Goal: Information Seeking & Learning: Check status

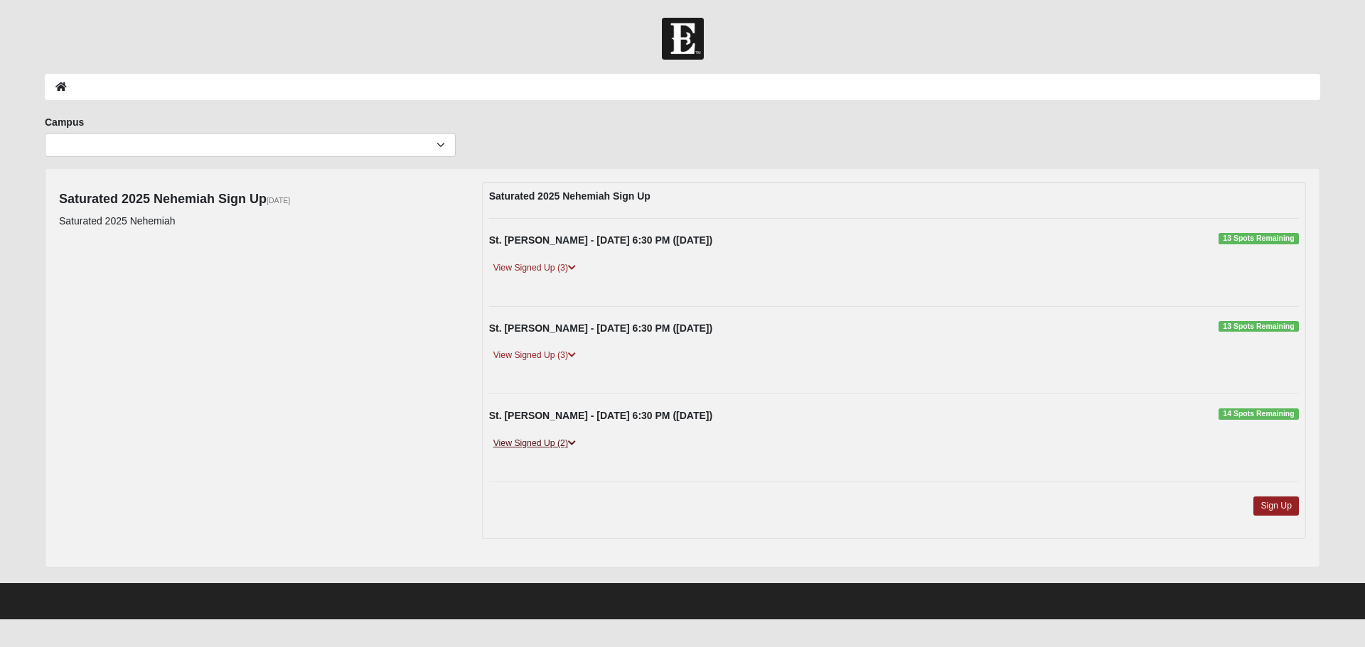
click at [535, 440] on link "View Signed Up (2)" at bounding box center [534, 443] width 91 height 15
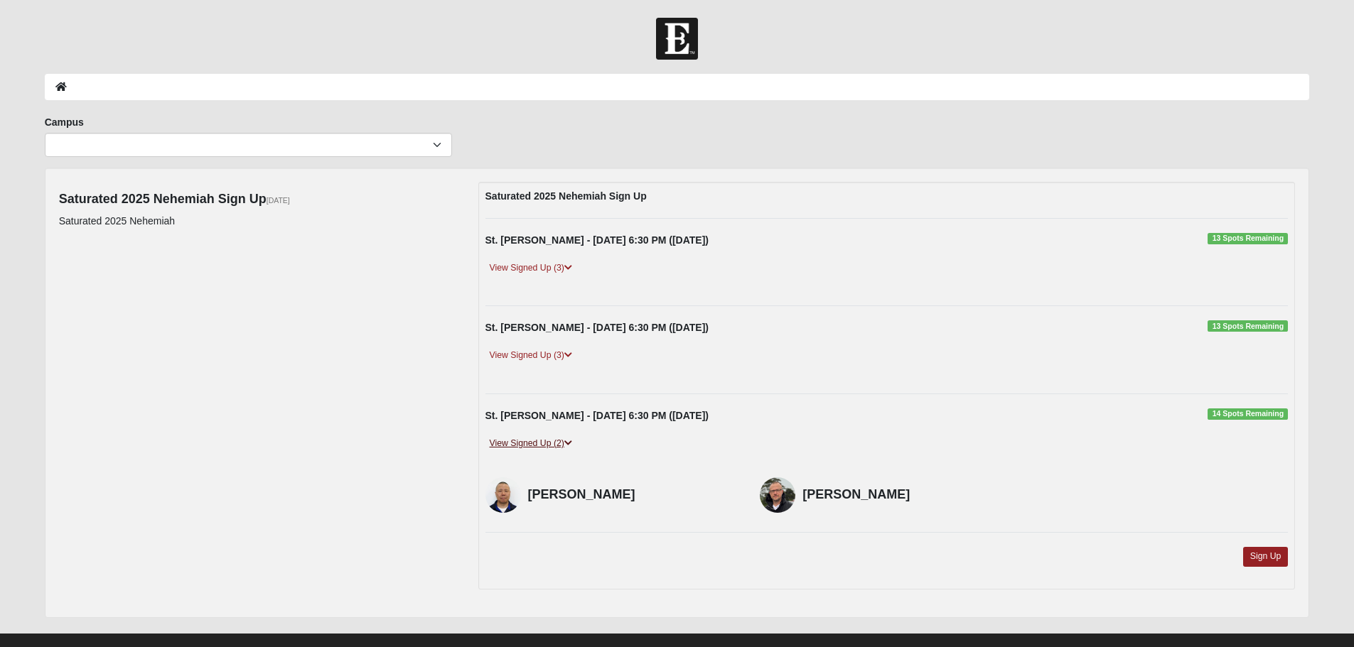
click at [535, 440] on link "View Signed Up (2)" at bounding box center [530, 443] width 91 height 15
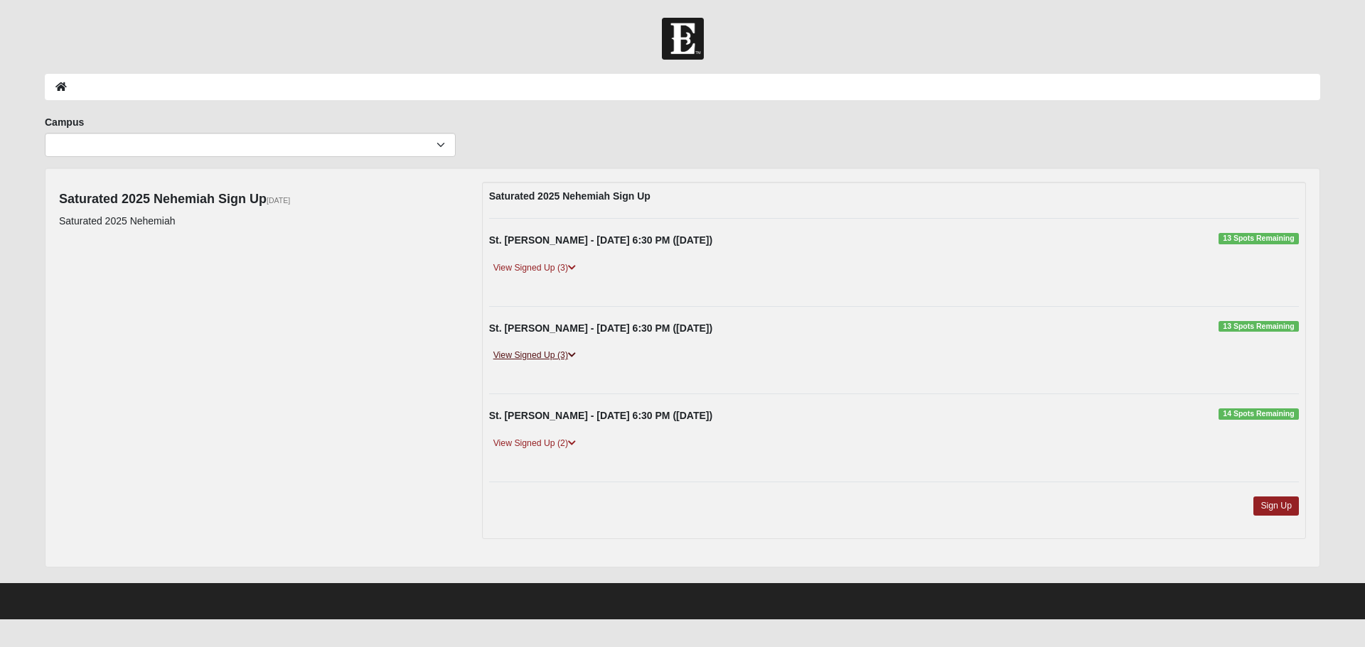
click at [545, 353] on link "View Signed Up (3)" at bounding box center [534, 355] width 91 height 15
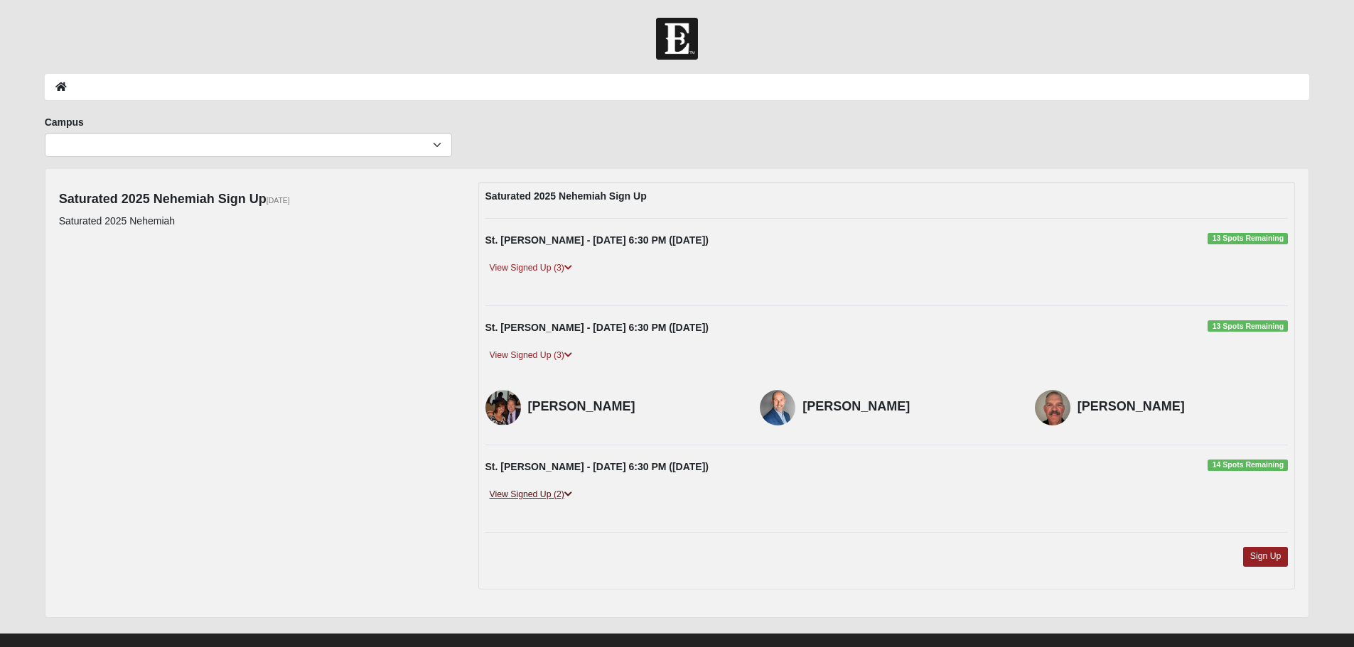
click at [533, 495] on link "View Signed Up (2)" at bounding box center [530, 495] width 91 height 15
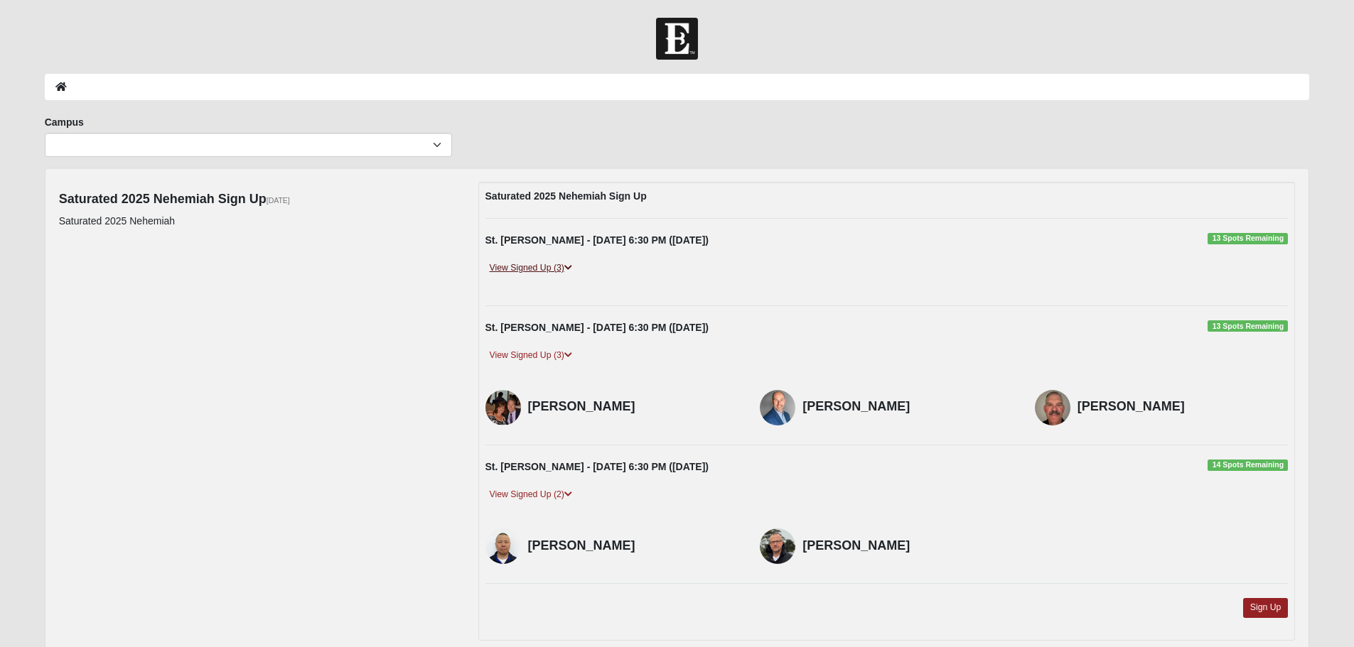
click at [543, 264] on link "View Signed Up (3)" at bounding box center [530, 268] width 91 height 15
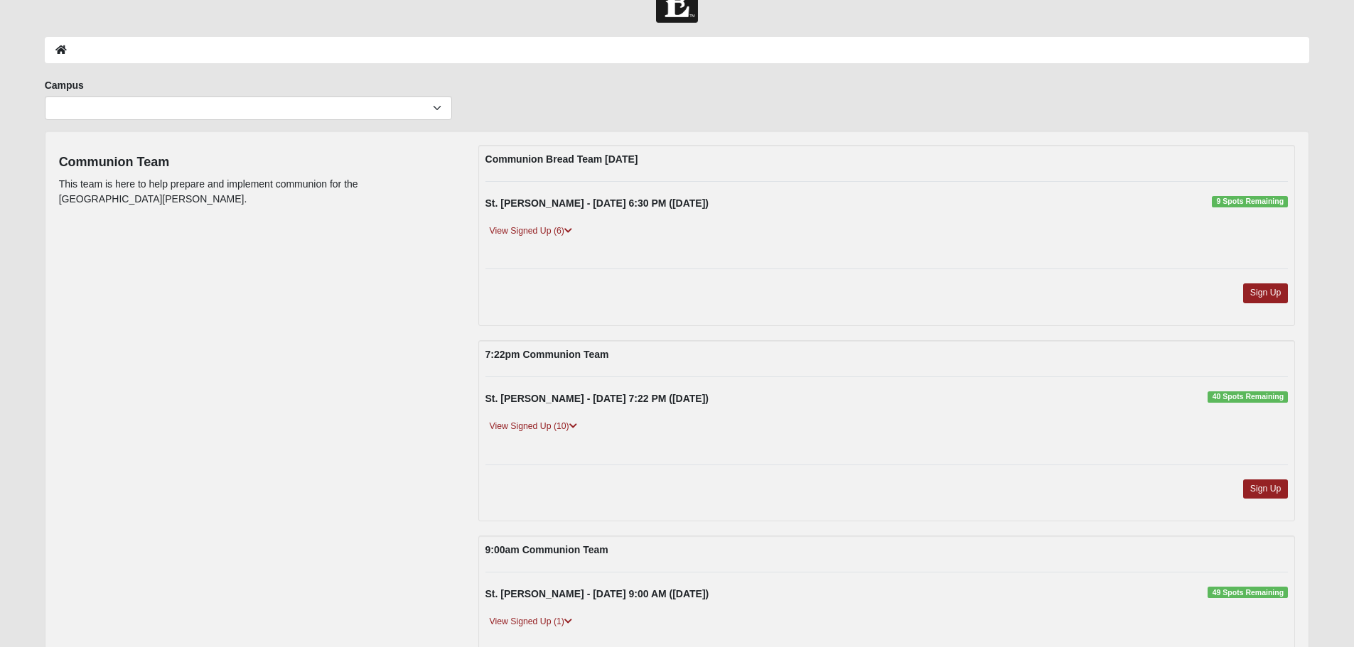
scroll to position [71, 0]
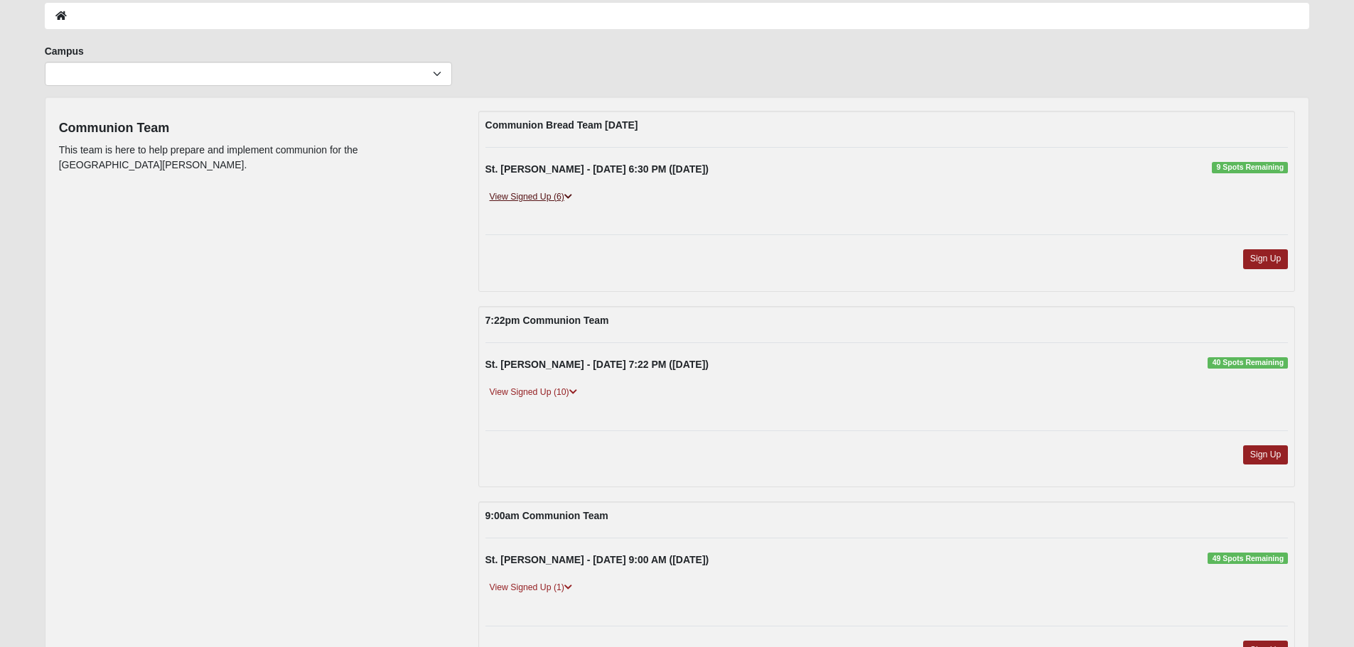
click at [520, 191] on link "View Signed Up (6)" at bounding box center [530, 197] width 91 height 15
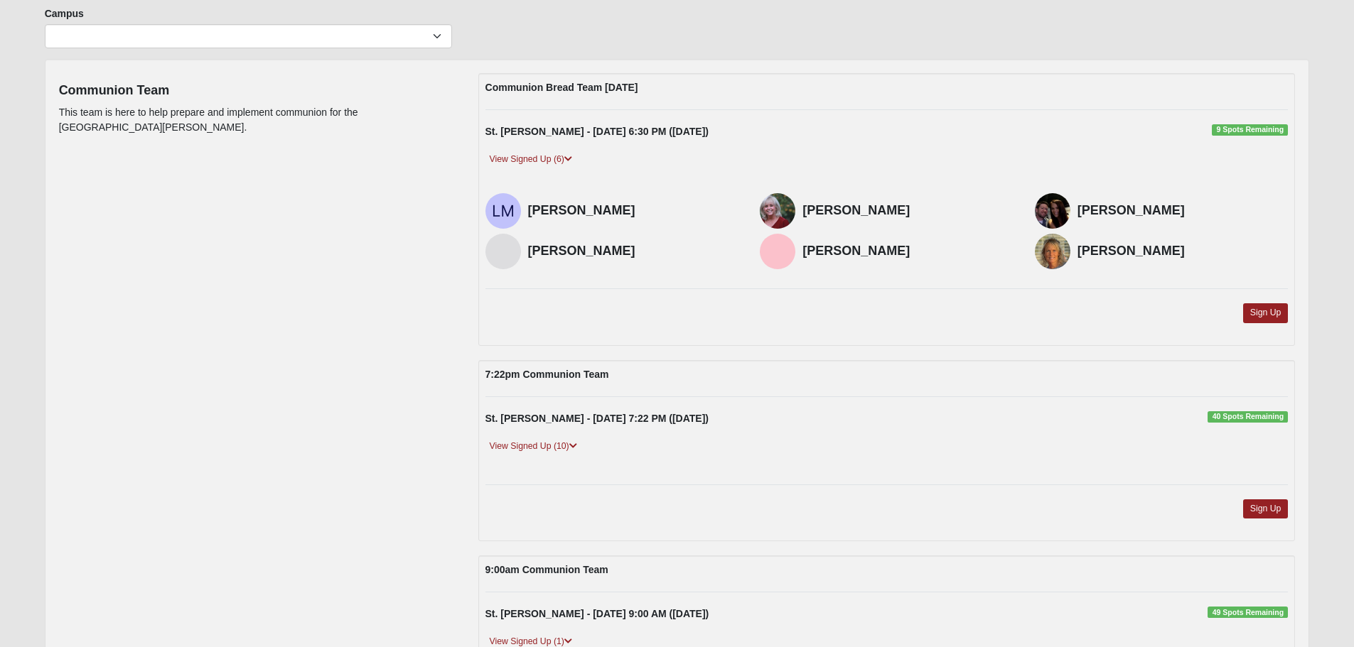
scroll to position [142, 0]
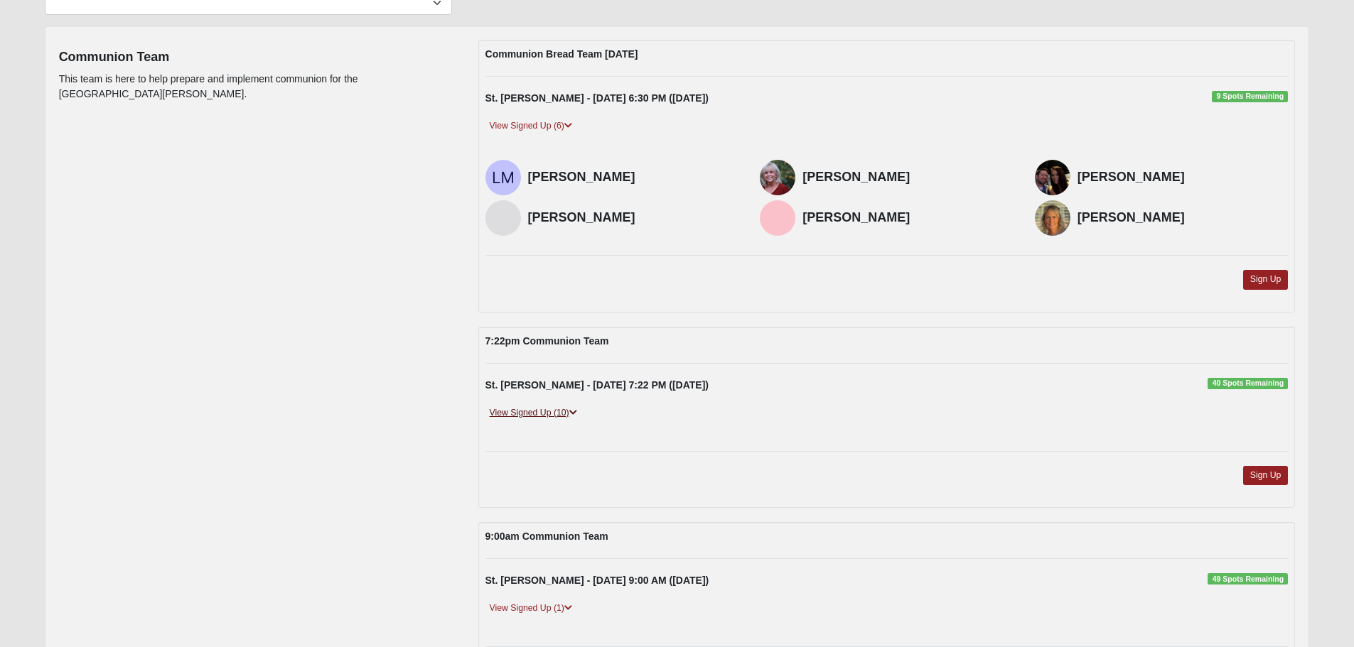
click at [538, 414] on link "View Signed Up (10)" at bounding box center [533, 413] width 96 height 15
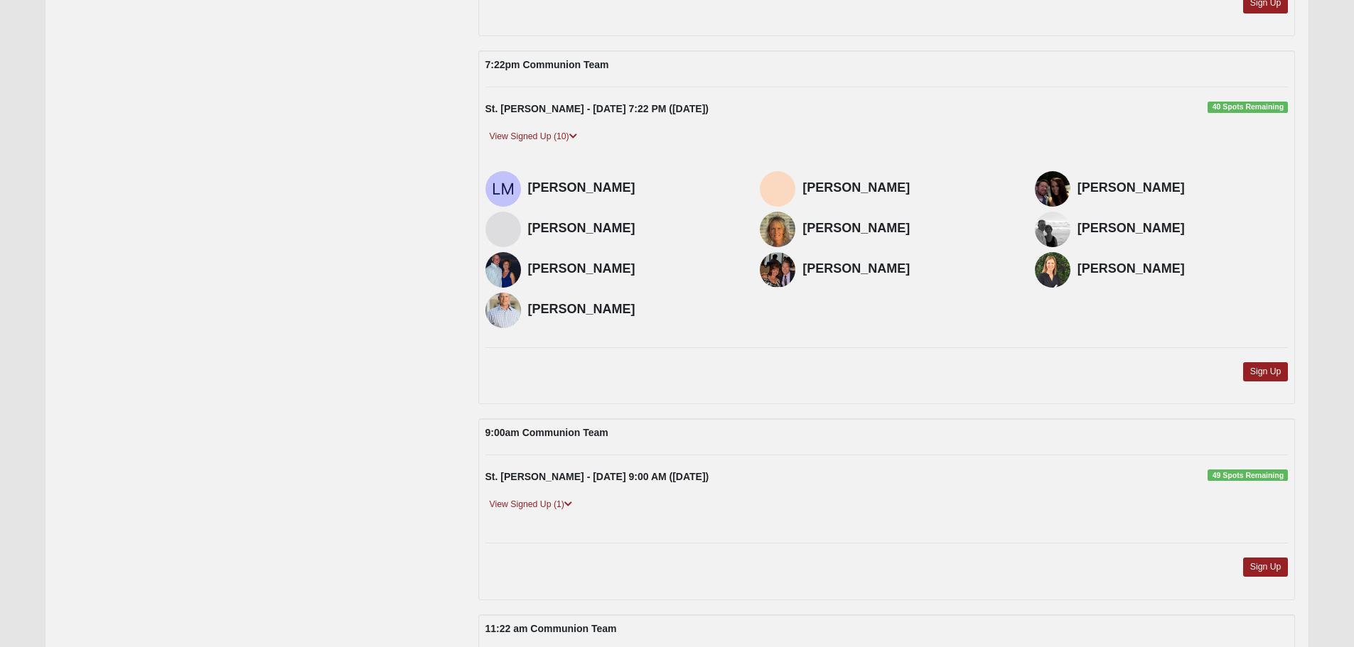
scroll to position [426, 0]
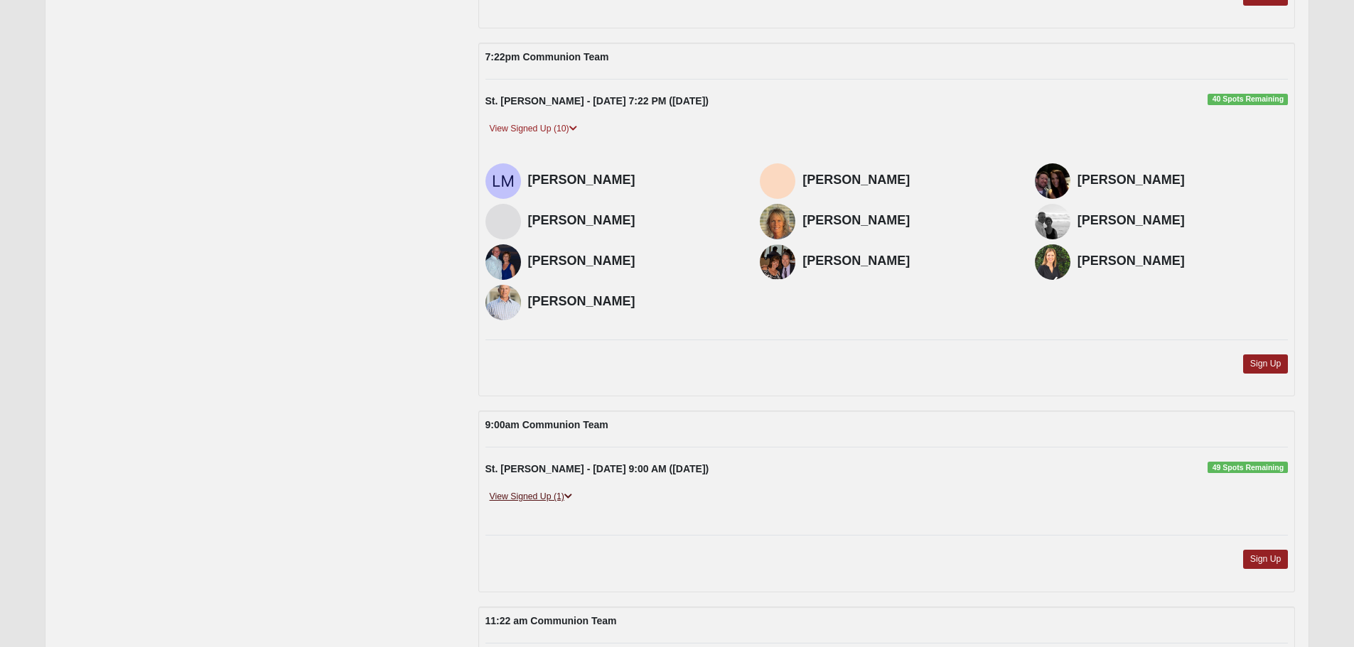
click at [540, 498] on link "View Signed Up (1)" at bounding box center [530, 497] width 91 height 15
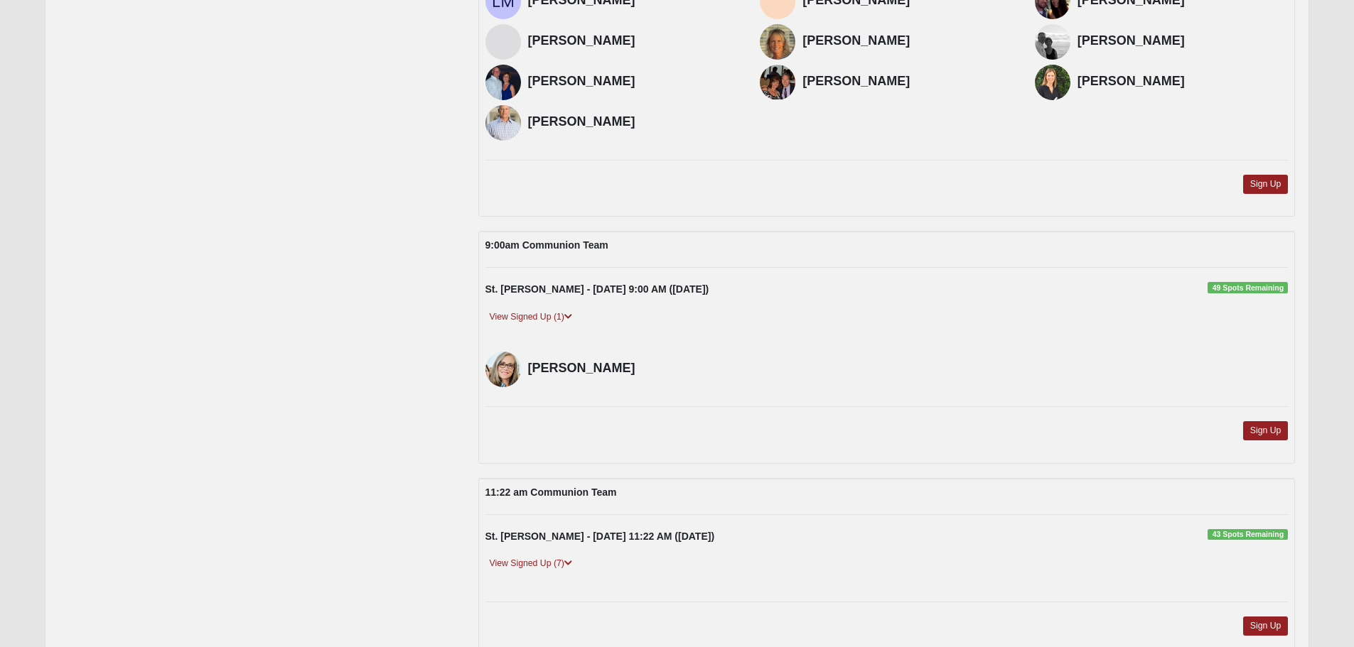
scroll to position [640, 0]
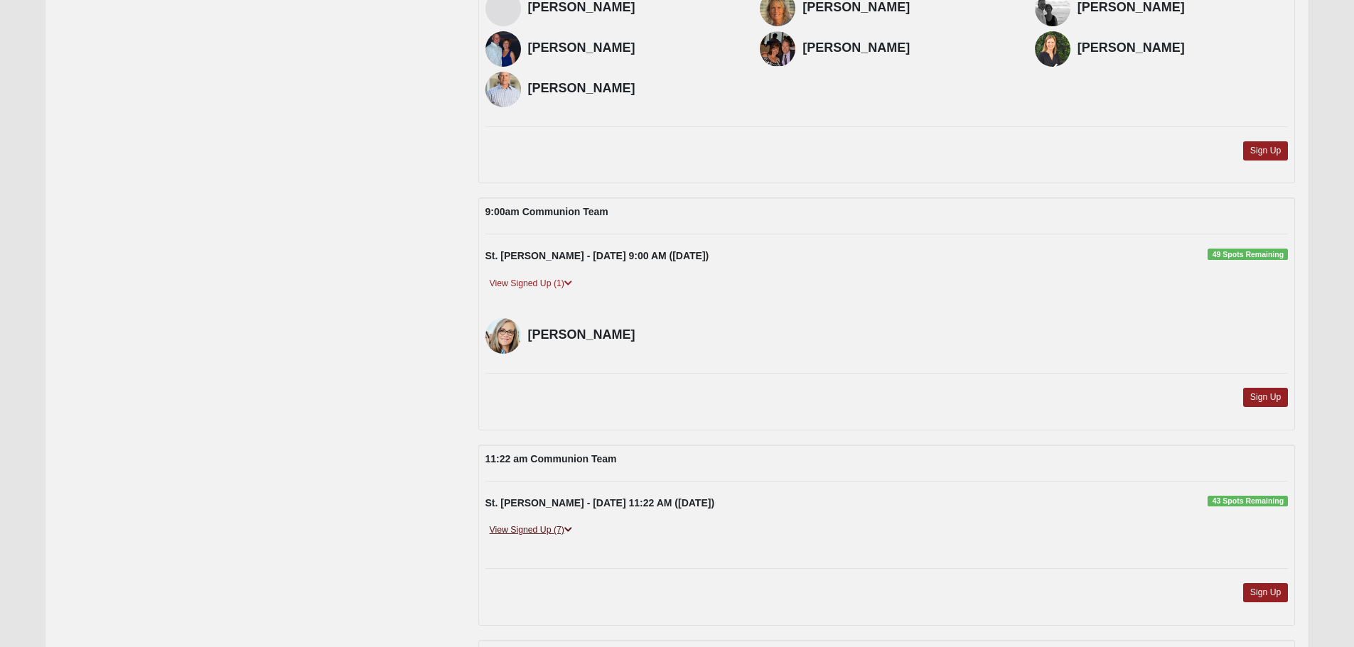
click at [534, 525] on link "View Signed Up (7)" at bounding box center [530, 530] width 91 height 15
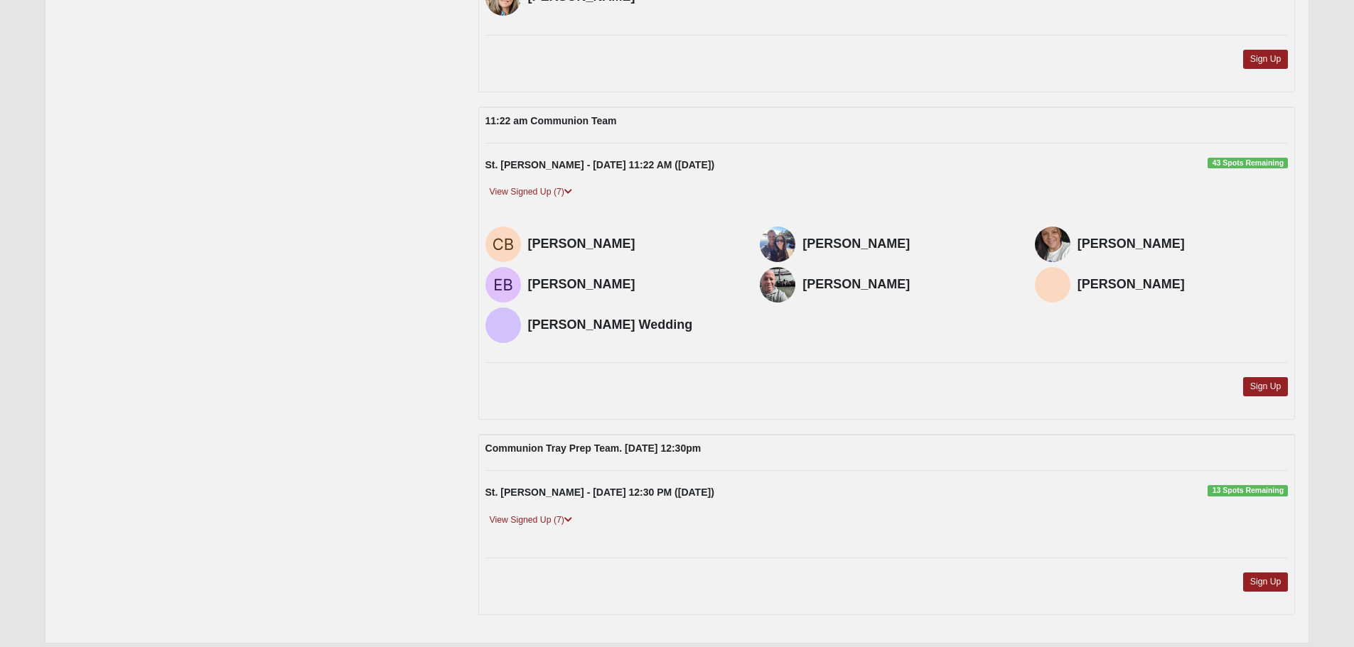
scroll to position [995, 0]
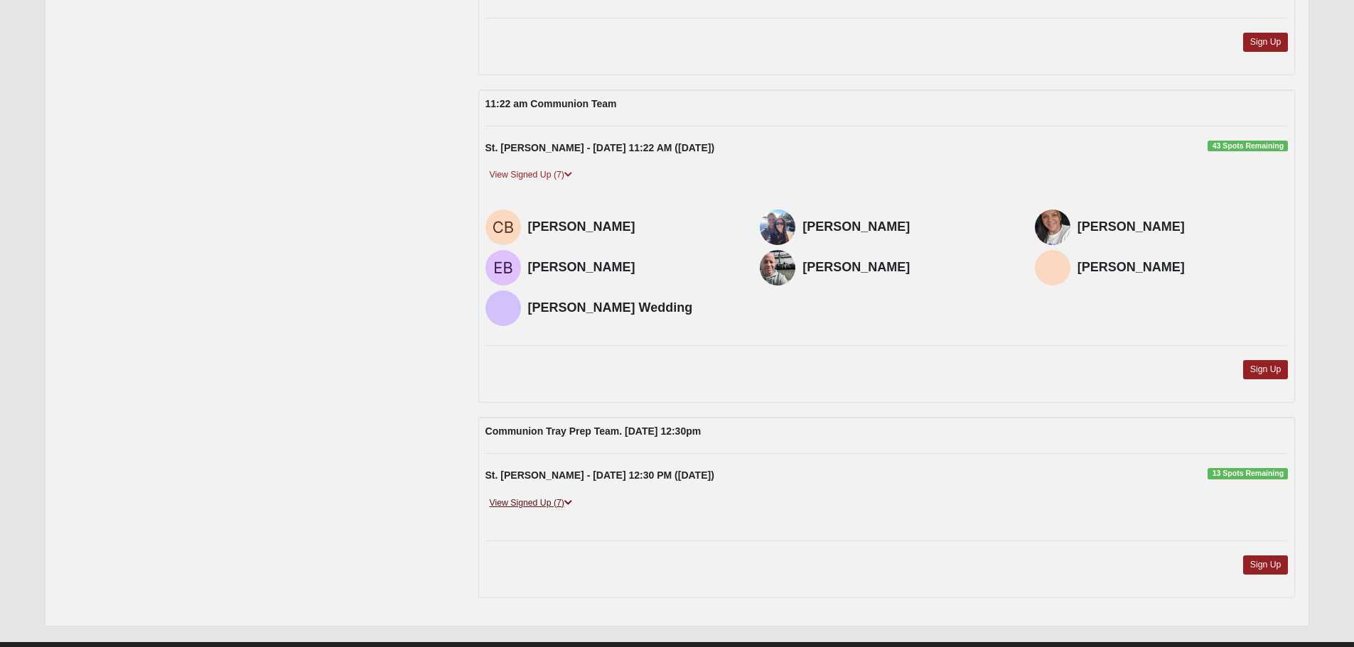
click at [539, 500] on link "View Signed Up (7)" at bounding box center [530, 503] width 91 height 15
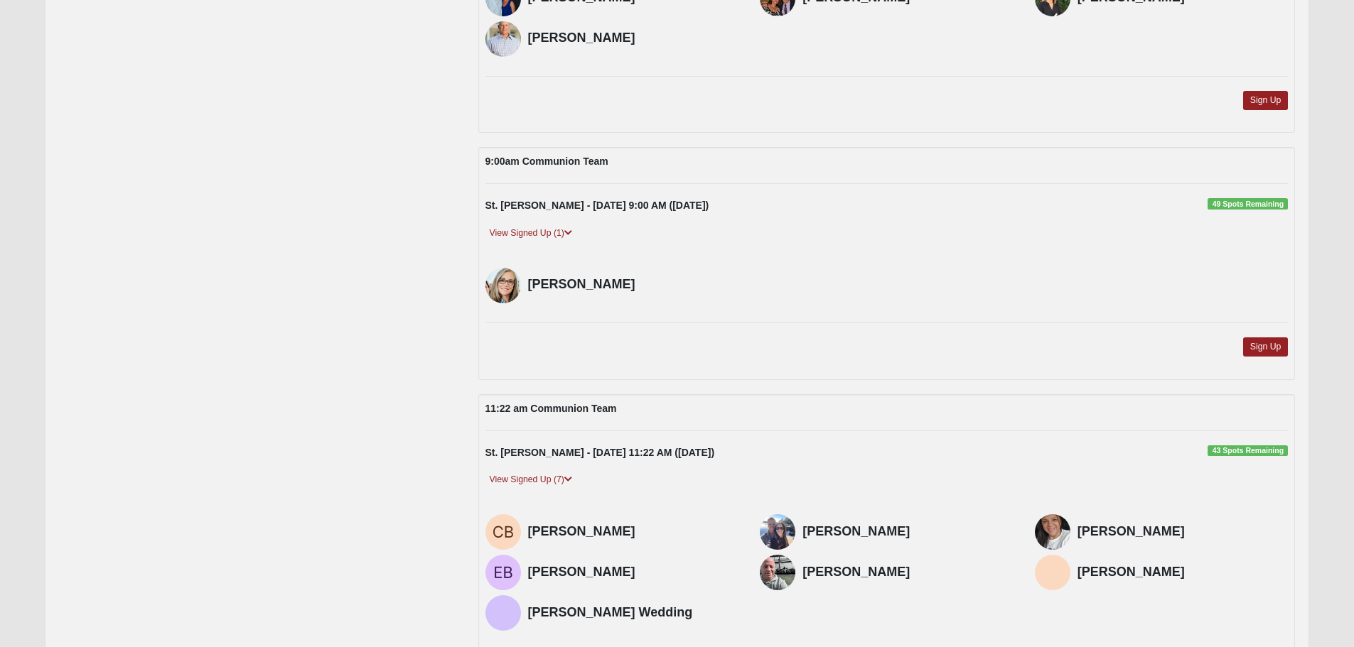
scroll to position [569, 0]
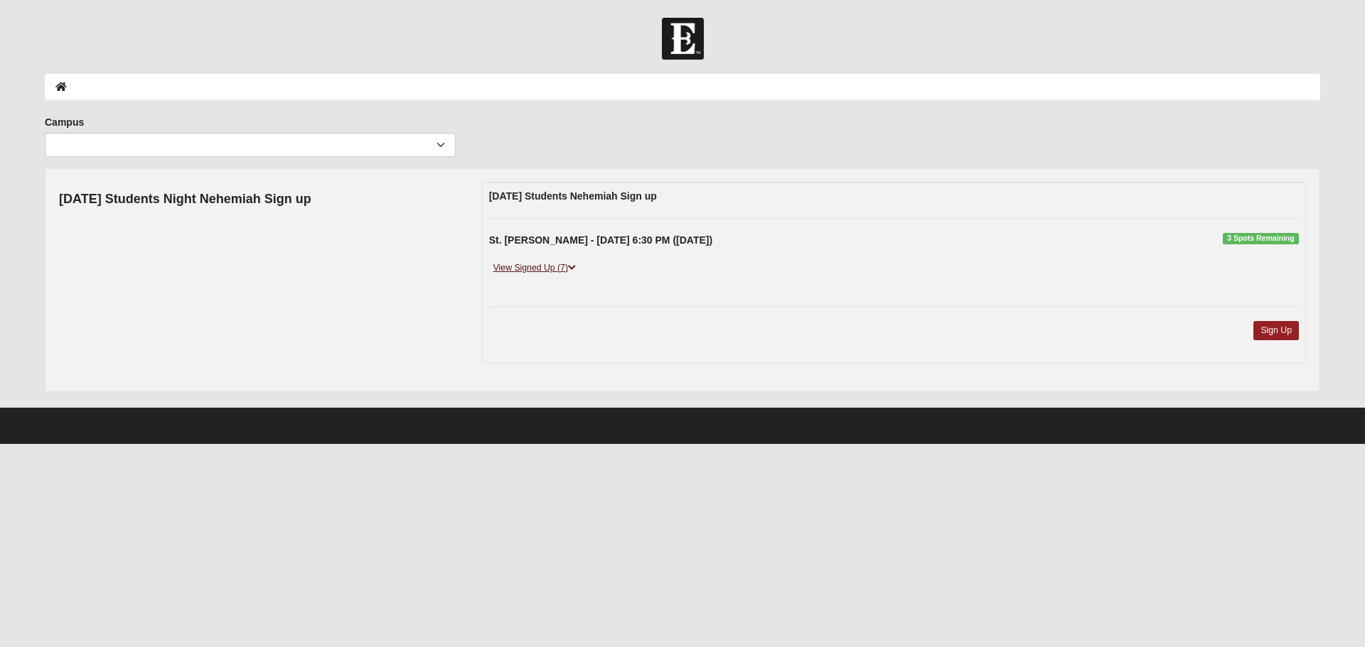
click at [520, 267] on link "View Signed Up (7)" at bounding box center [534, 268] width 91 height 15
click at [547, 267] on link "View Signed Up (6)" at bounding box center [534, 268] width 91 height 15
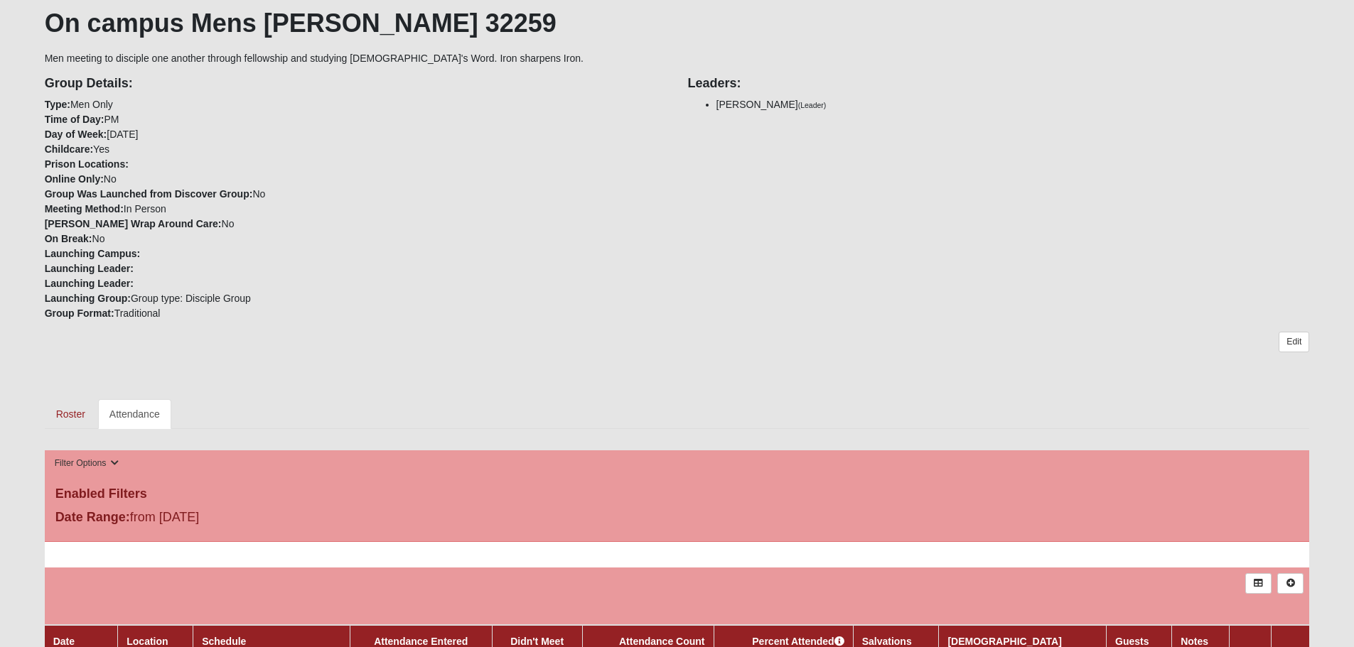
scroll to position [284, 0]
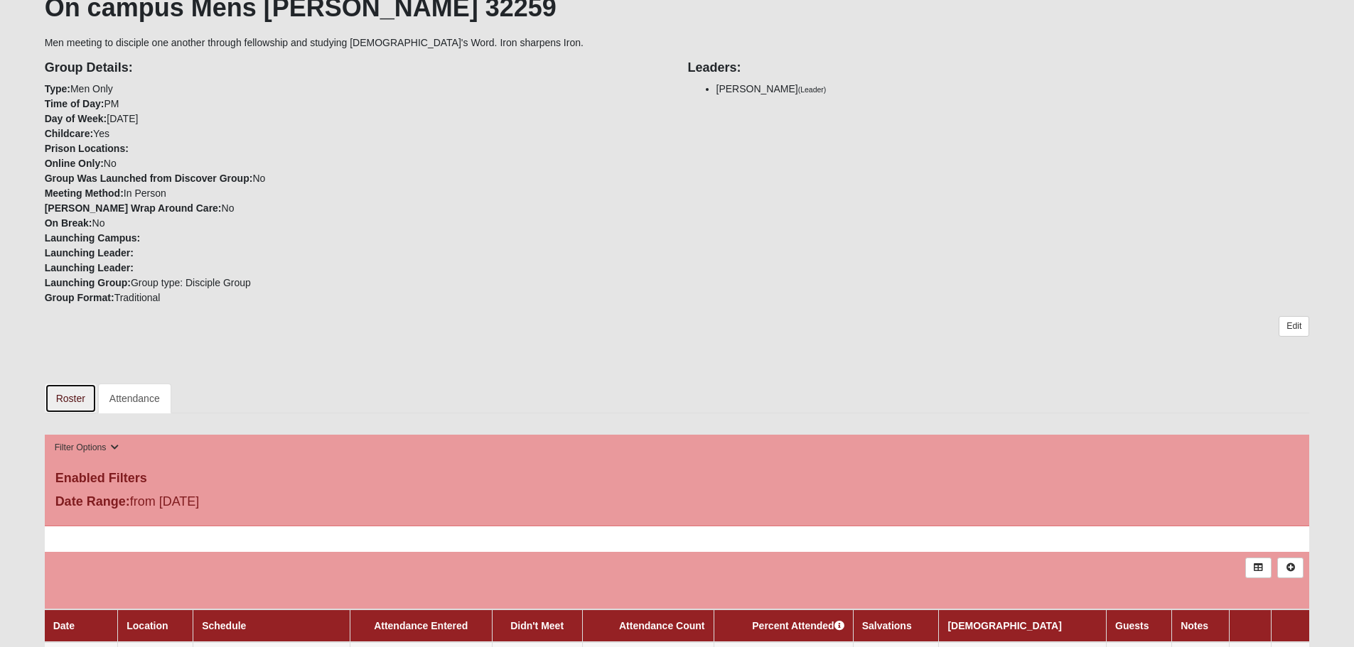
click at [62, 394] on link "Roster" at bounding box center [71, 399] width 52 height 30
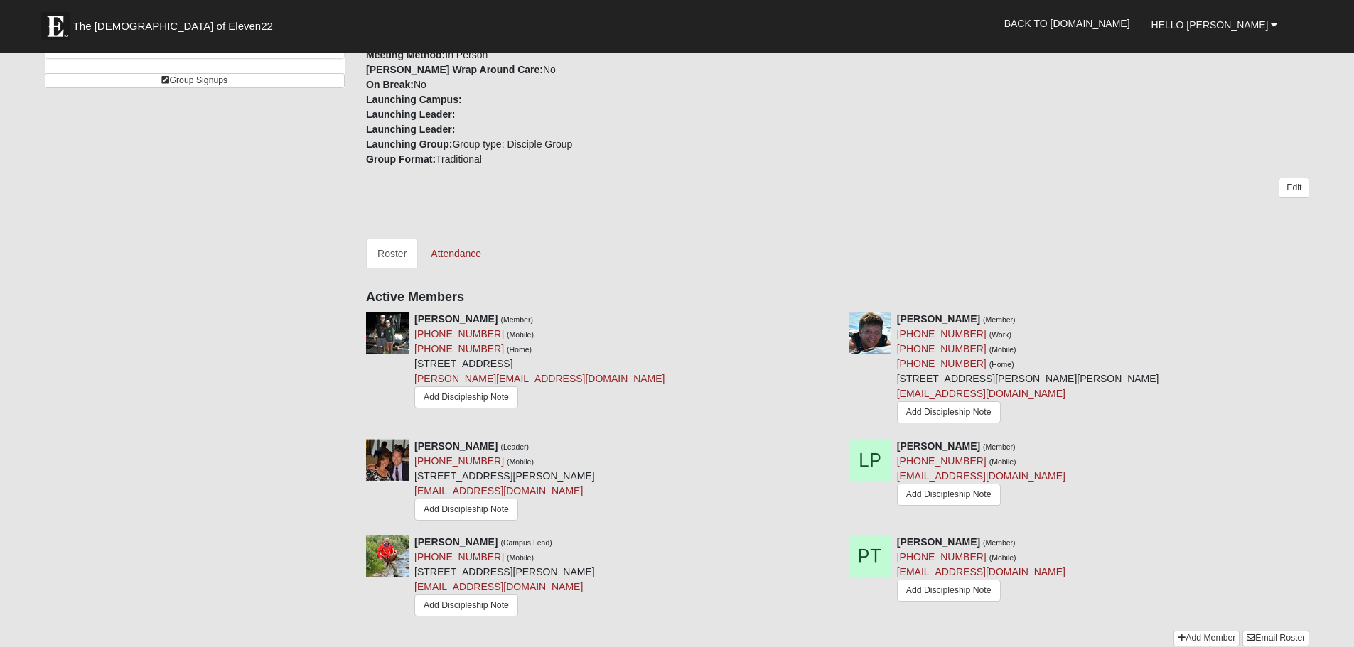
scroll to position [355, 0]
